Goal: Information Seeking & Learning: Find specific fact

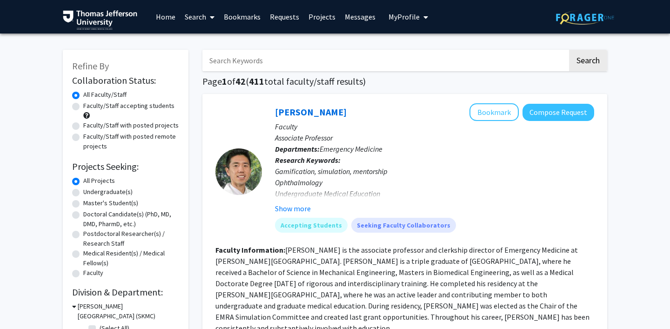
click at [242, 60] on input "Search Keywords" at bounding box center [384, 60] width 365 height 21
type input "[MEDICAL_DATA]"
click at [569, 50] on button "Search" at bounding box center [588, 60] width 38 height 21
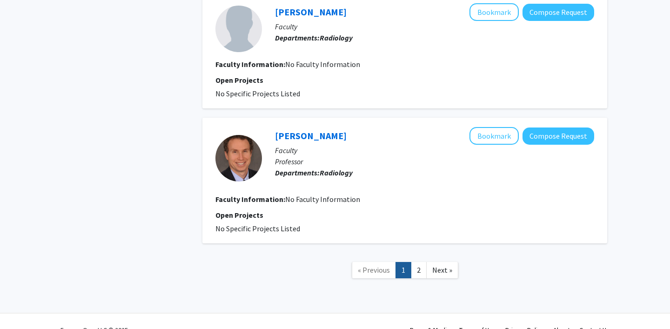
scroll to position [1338, 0]
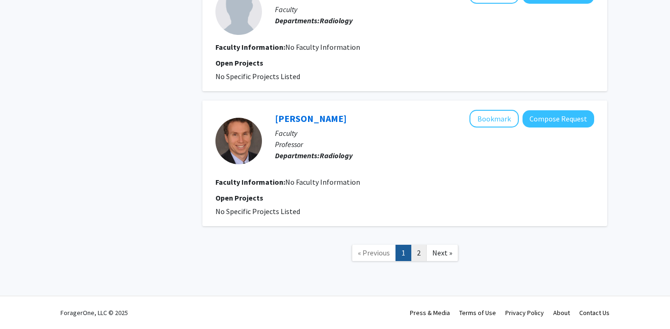
click at [415, 254] on link "2" at bounding box center [419, 253] width 16 height 16
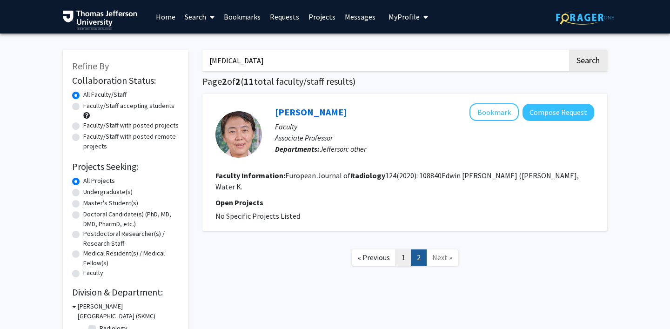
click at [405, 249] on link "1" at bounding box center [403, 257] width 16 height 16
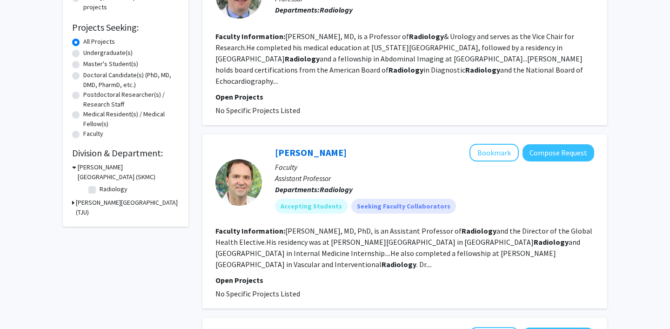
scroll to position [157, 0]
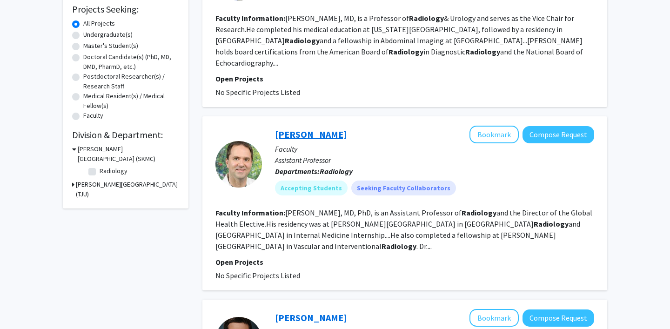
click at [313, 133] on link "[PERSON_NAME]" at bounding box center [311, 134] width 72 height 12
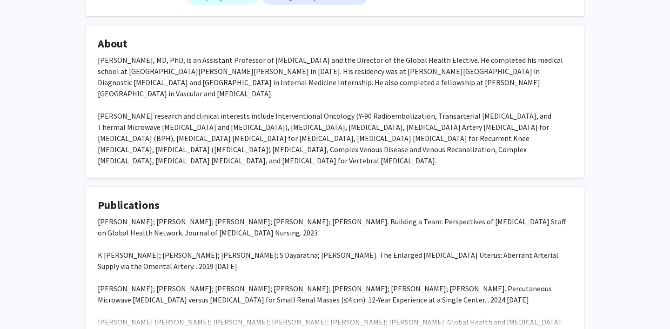
scroll to position [143, 0]
